Goal: Check status: Check status

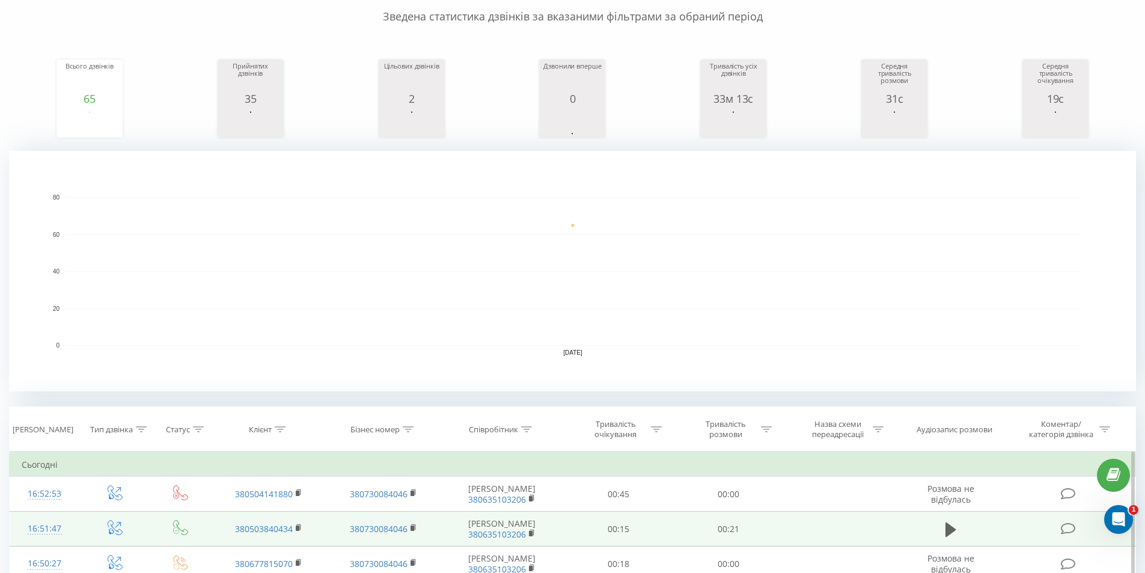
scroll to position [240, 0]
